Goal: Navigation & Orientation: Find specific page/section

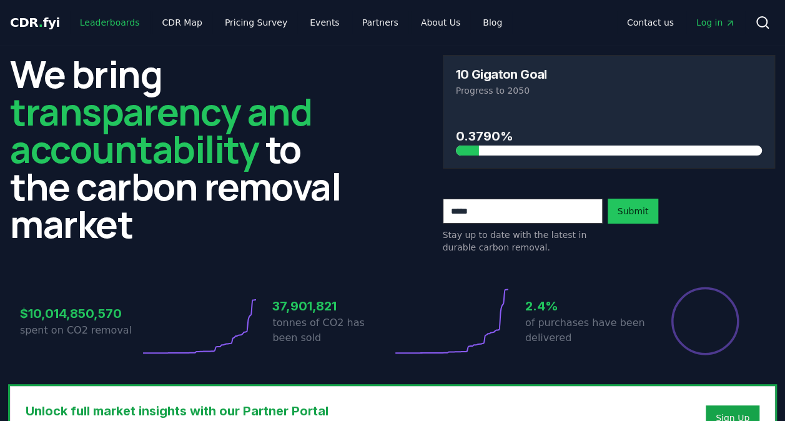
click at [123, 23] on link "Leaderboards" at bounding box center [110, 22] width 80 height 22
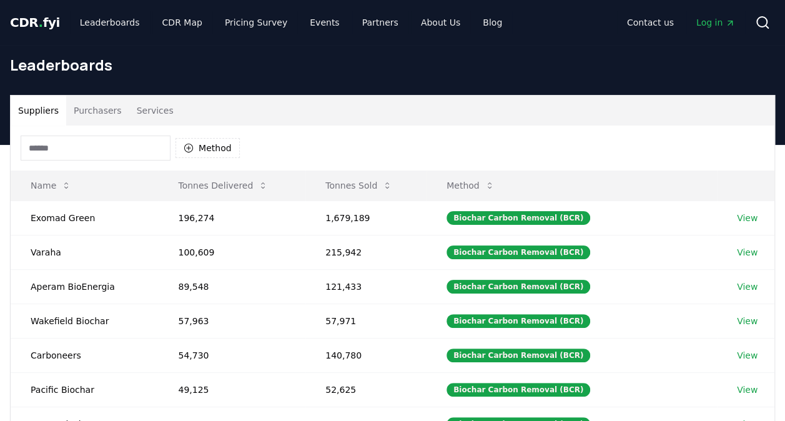
click at [82, 112] on button "Purchasers" at bounding box center [97, 111] width 63 height 30
click at [46, 116] on button "Suppliers" at bounding box center [39, 111] width 56 height 30
click at [209, 183] on button "Tonnes Delivered" at bounding box center [223, 185] width 110 height 25
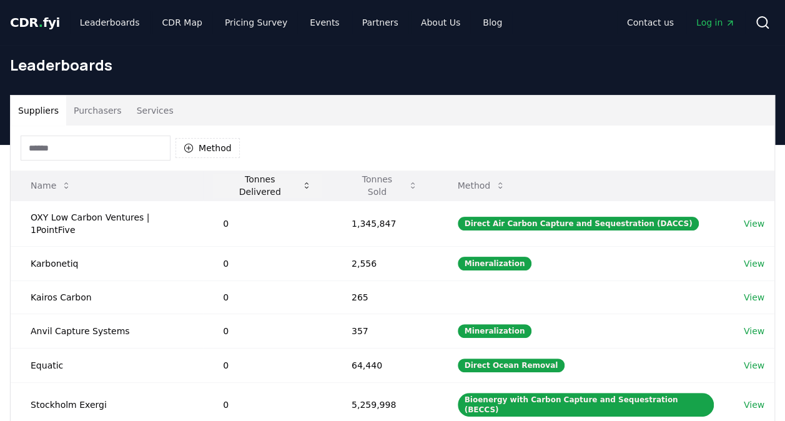
click at [235, 186] on button "Tonnes Delivered" at bounding box center [267, 185] width 109 height 25
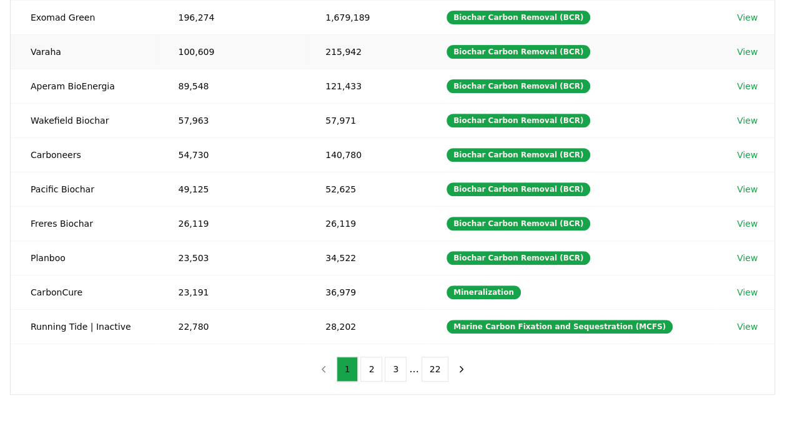
scroll to position [202, 0]
